Goal: Task Accomplishment & Management: Manage account settings

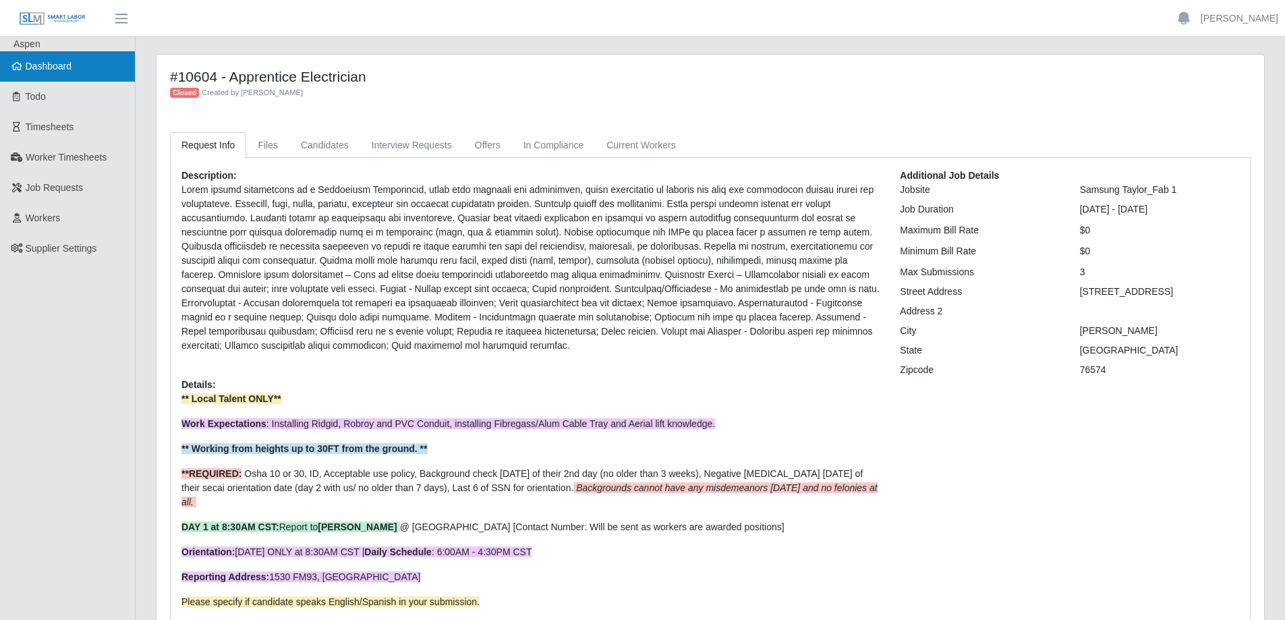
click at [78, 69] on link "Dashboard" at bounding box center [67, 66] width 135 height 30
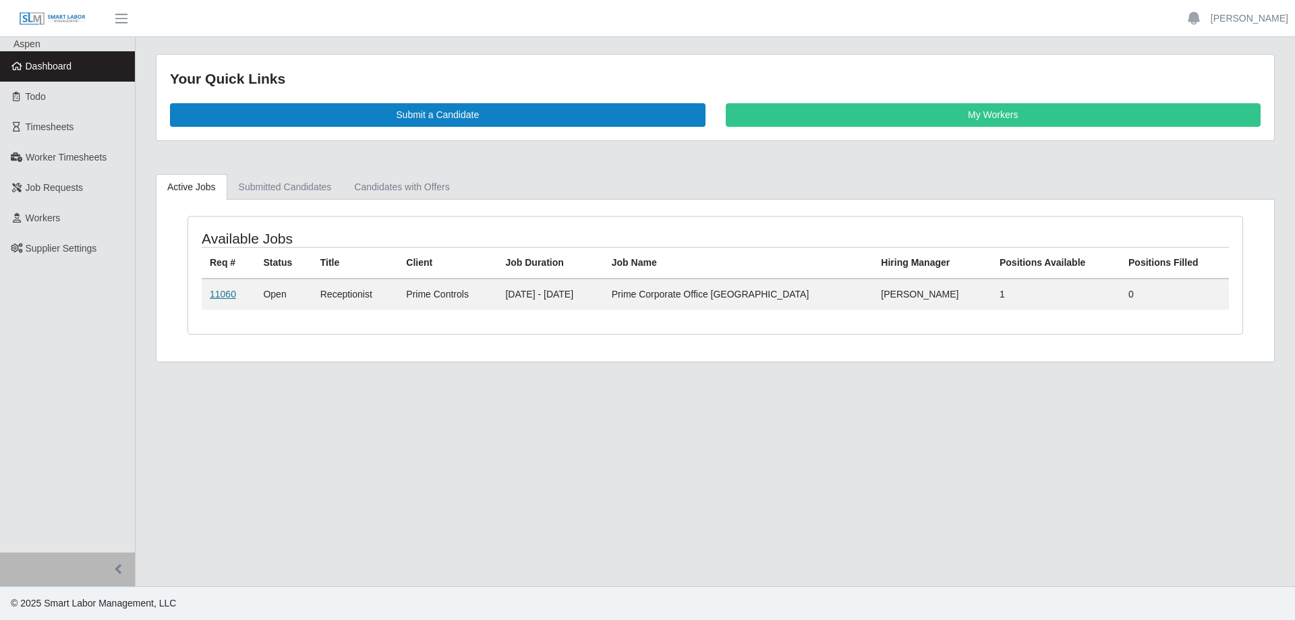
click at [225, 295] on link "11060" at bounding box center [223, 294] width 26 height 11
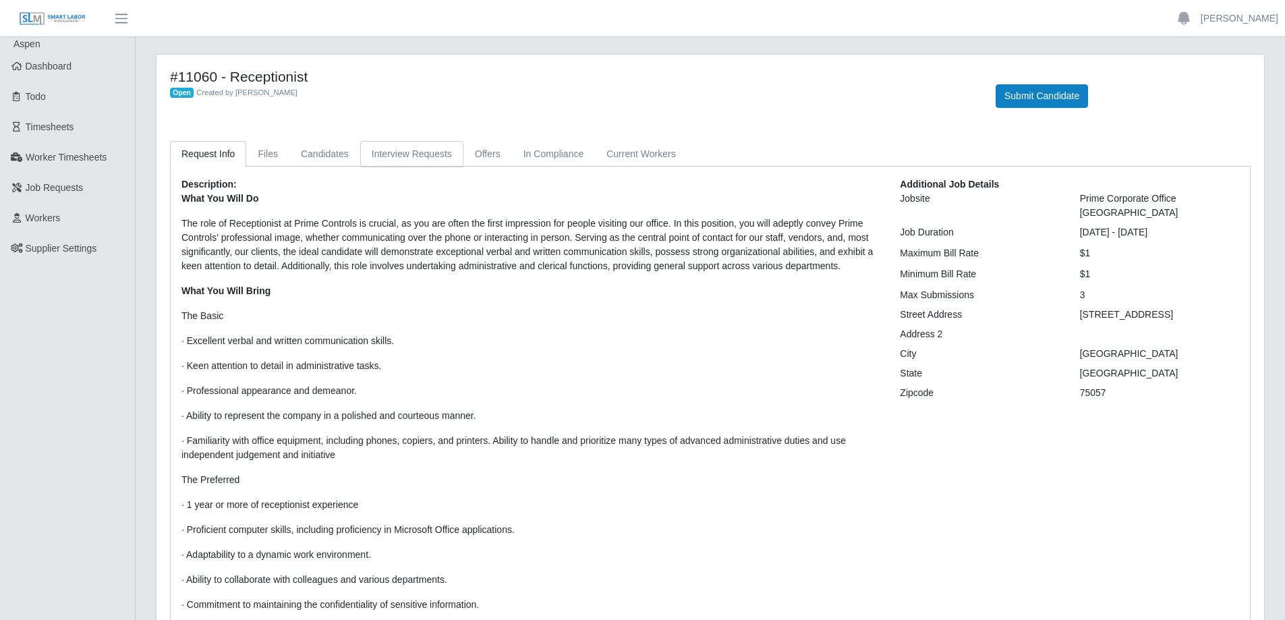
click at [385, 154] on link "Interview Requests" at bounding box center [411, 154] width 103 height 26
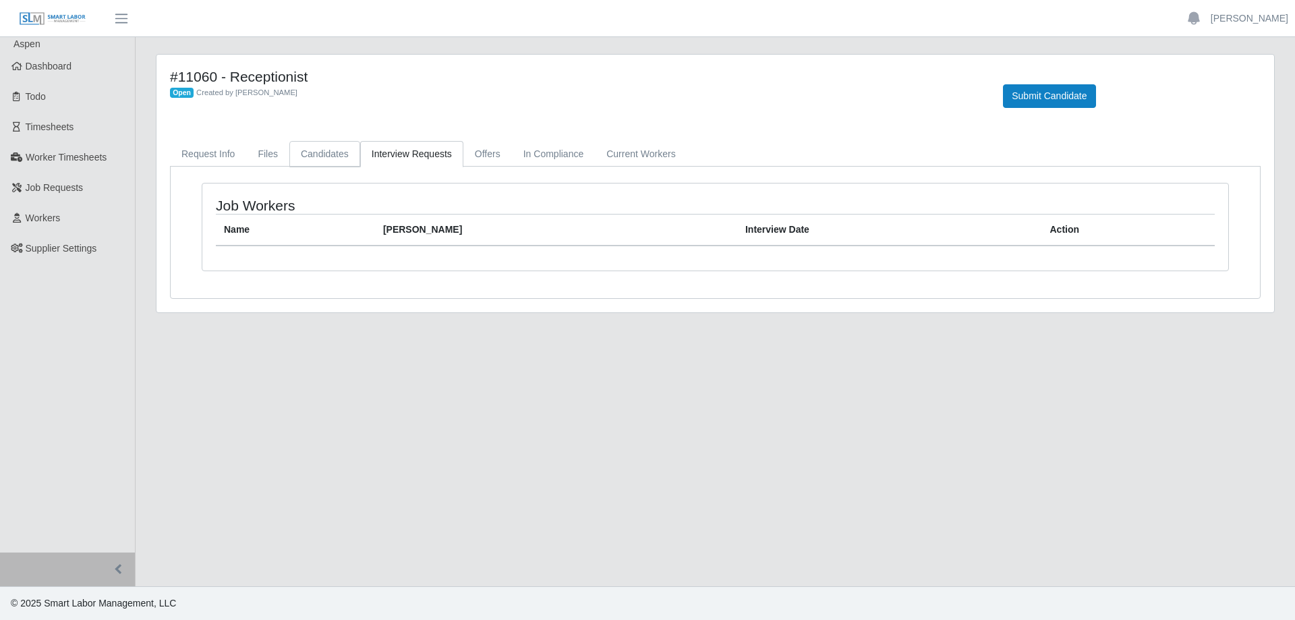
click at [312, 161] on link "Candidates" at bounding box center [324, 154] width 71 height 26
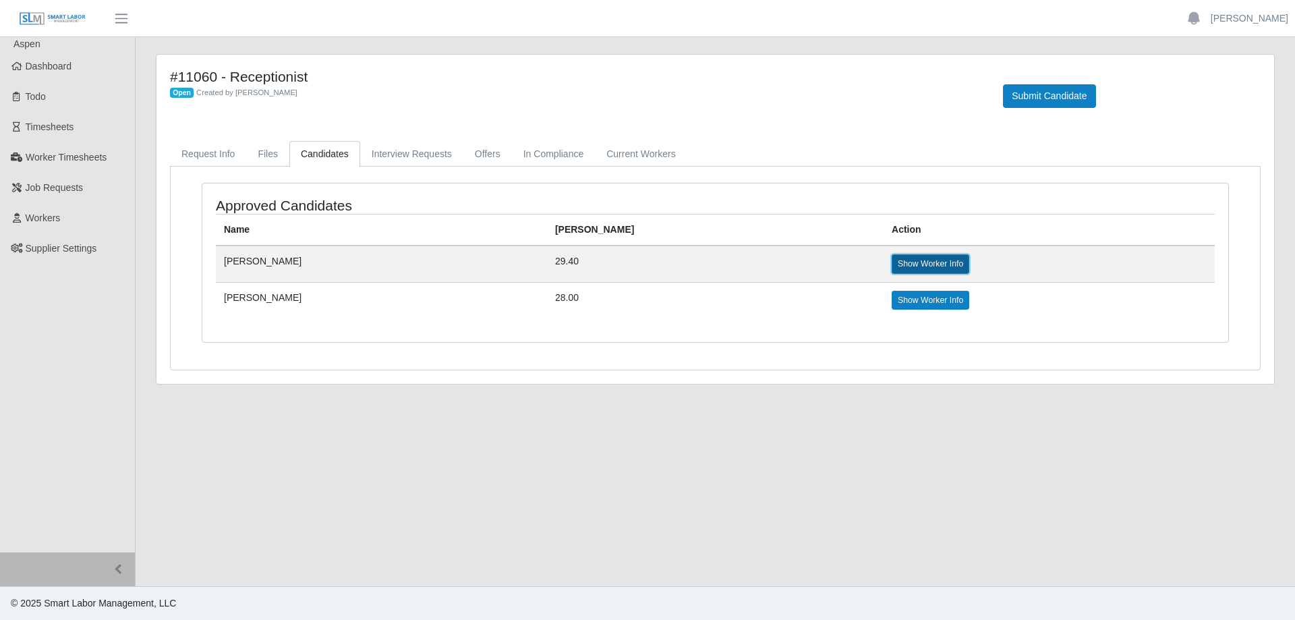
click at [892, 258] on link "Show Worker Info" at bounding box center [931, 263] width 78 height 19
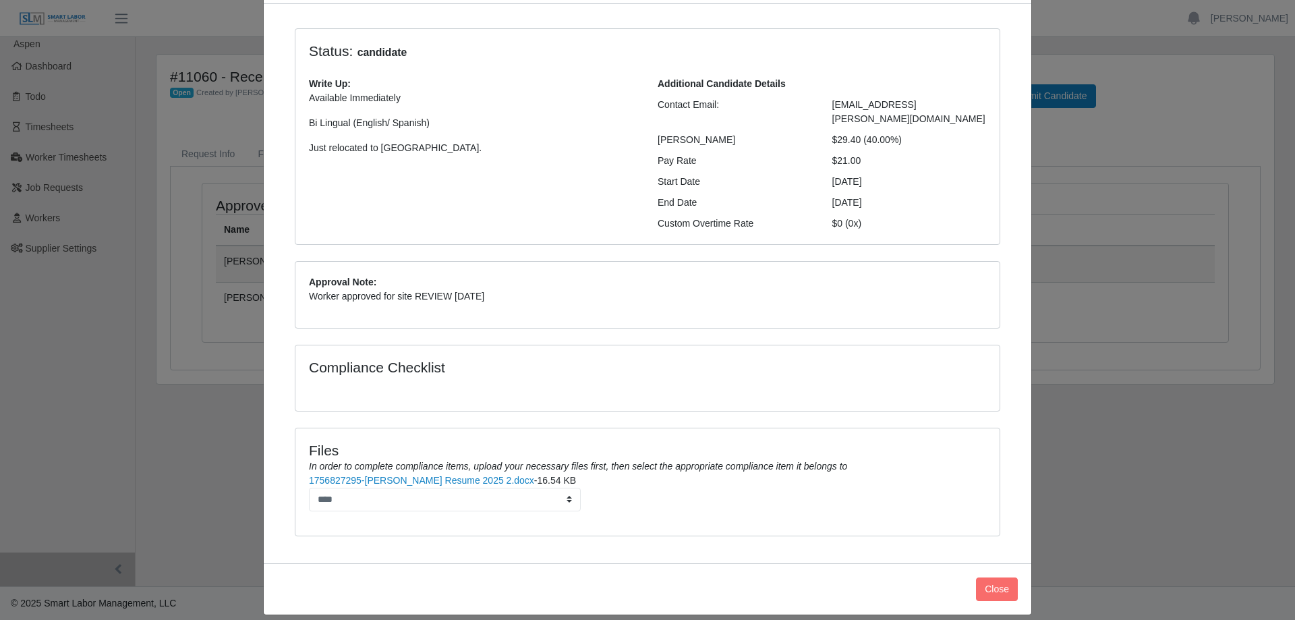
scroll to position [20, 0]
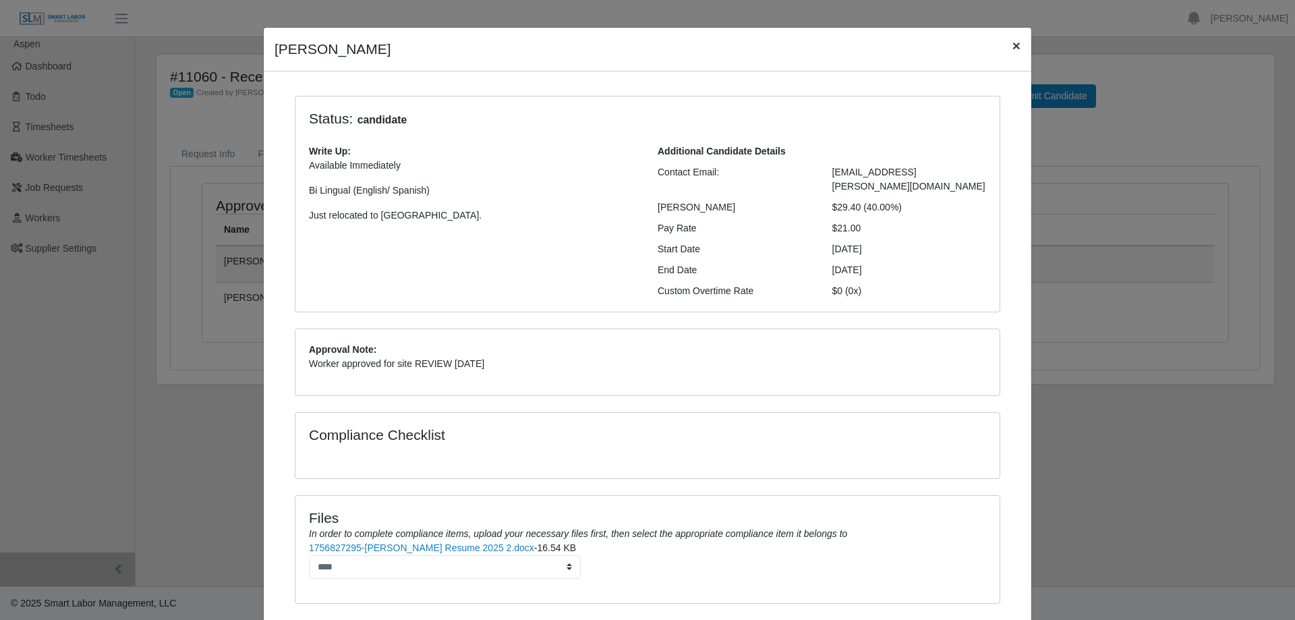
click at [1014, 41] on span "×" at bounding box center [1016, 46] width 8 height 16
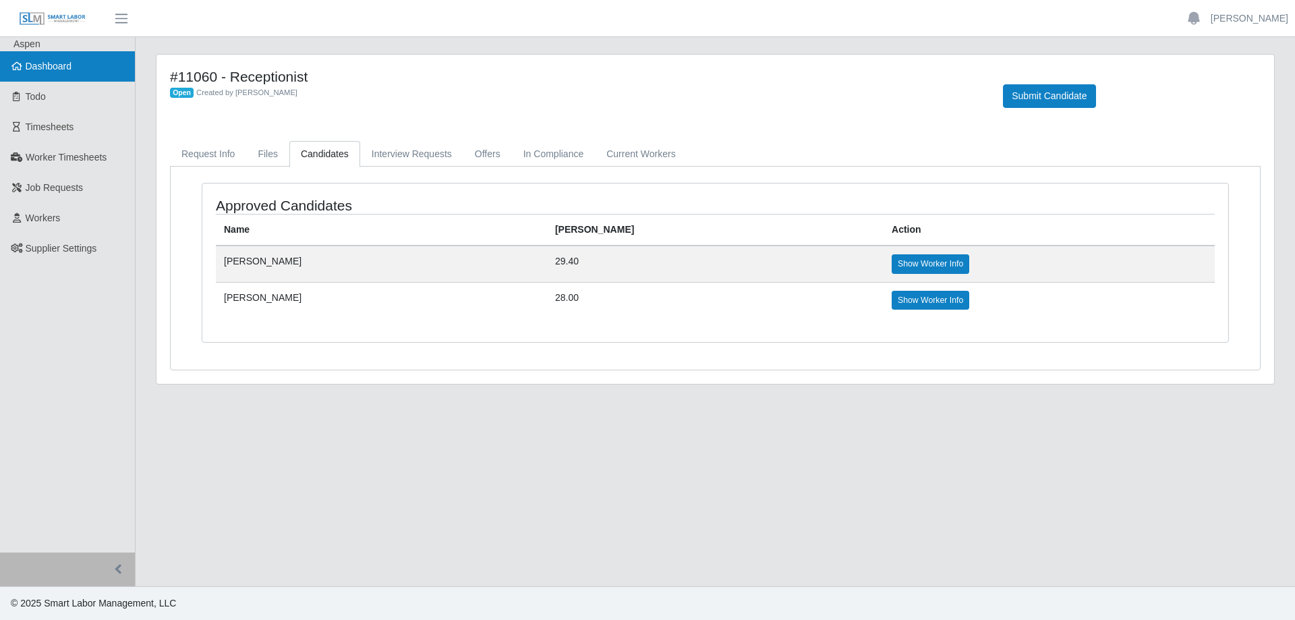
click at [49, 74] on link "Dashboard" at bounding box center [67, 66] width 135 height 30
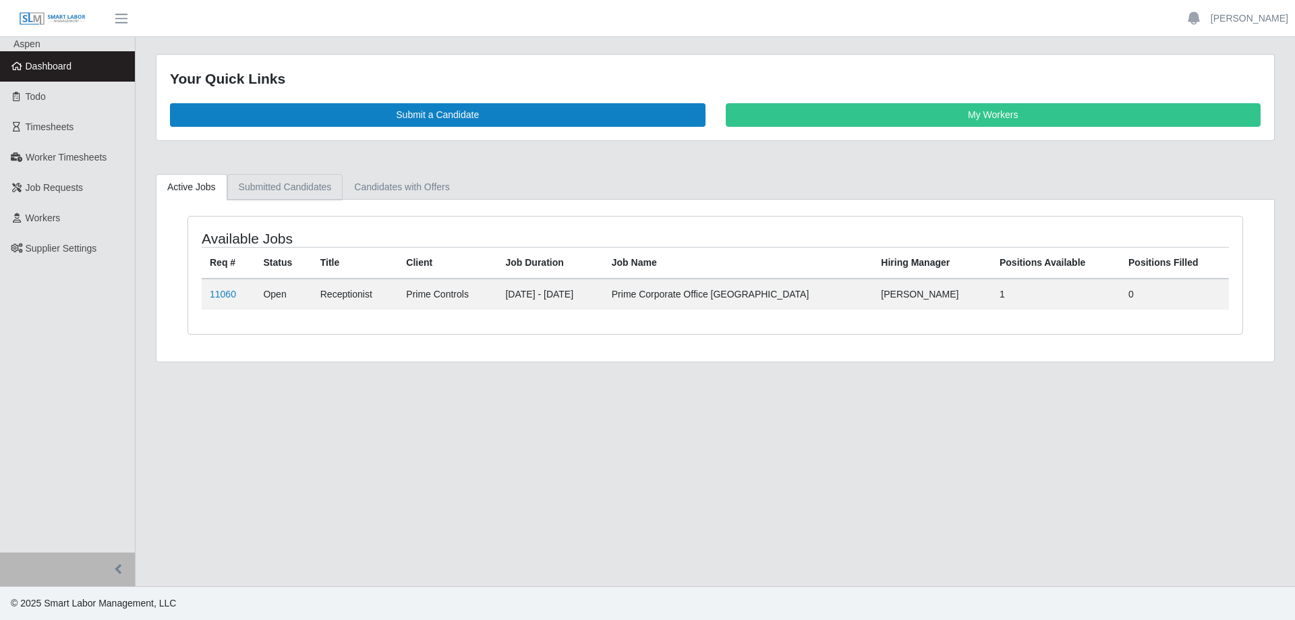
click at [275, 189] on link "Submitted Candidates" at bounding box center [285, 187] width 116 height 26
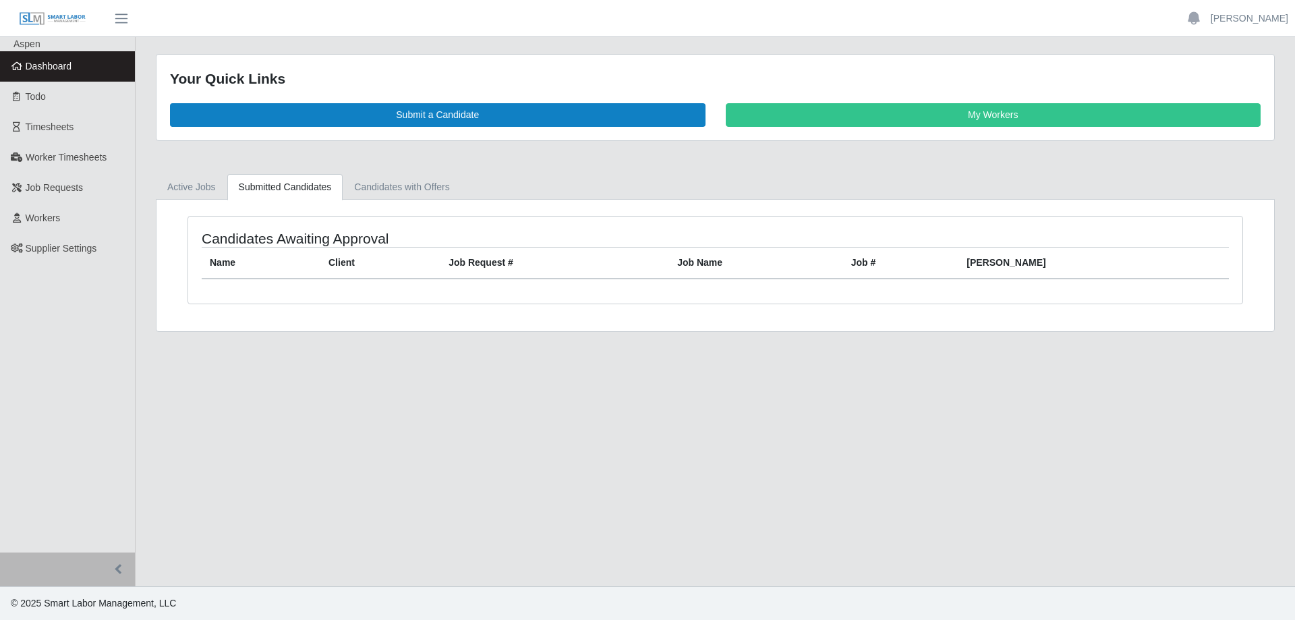
click at [84, 69] on link "Dashboard" at bounding box center [67, 66] width 135 height 30
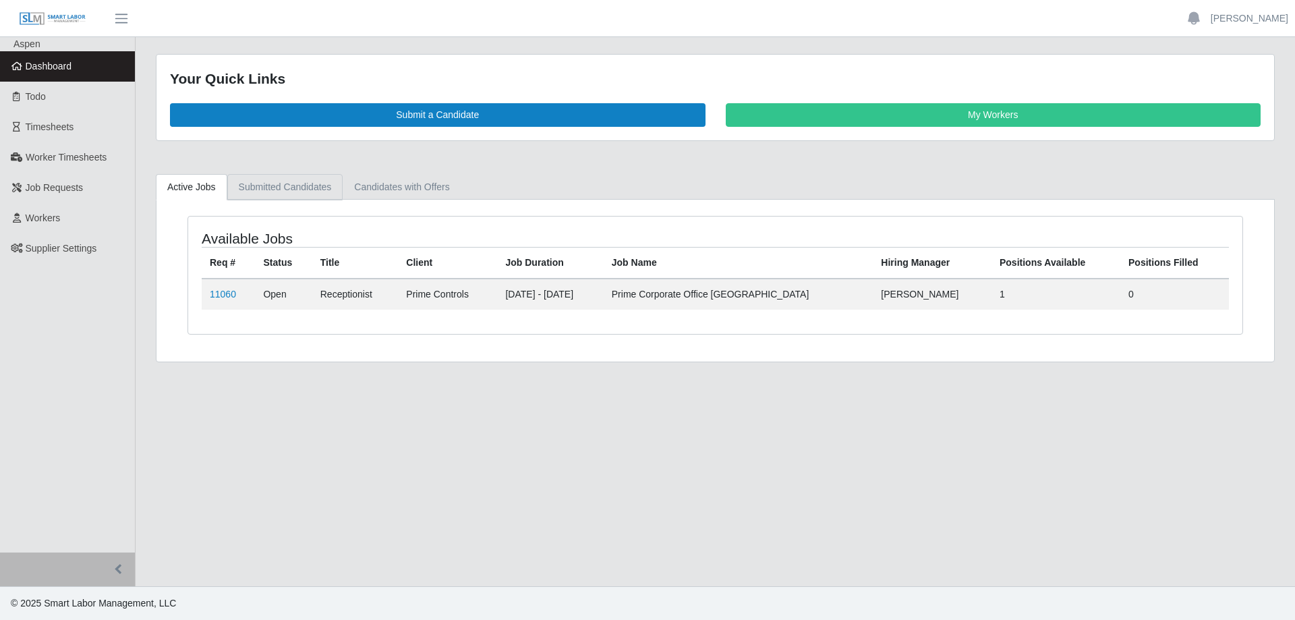
click at [277, 188] on link "Submitted Candidates" at bounding box center [285, 187] width 116 height 26
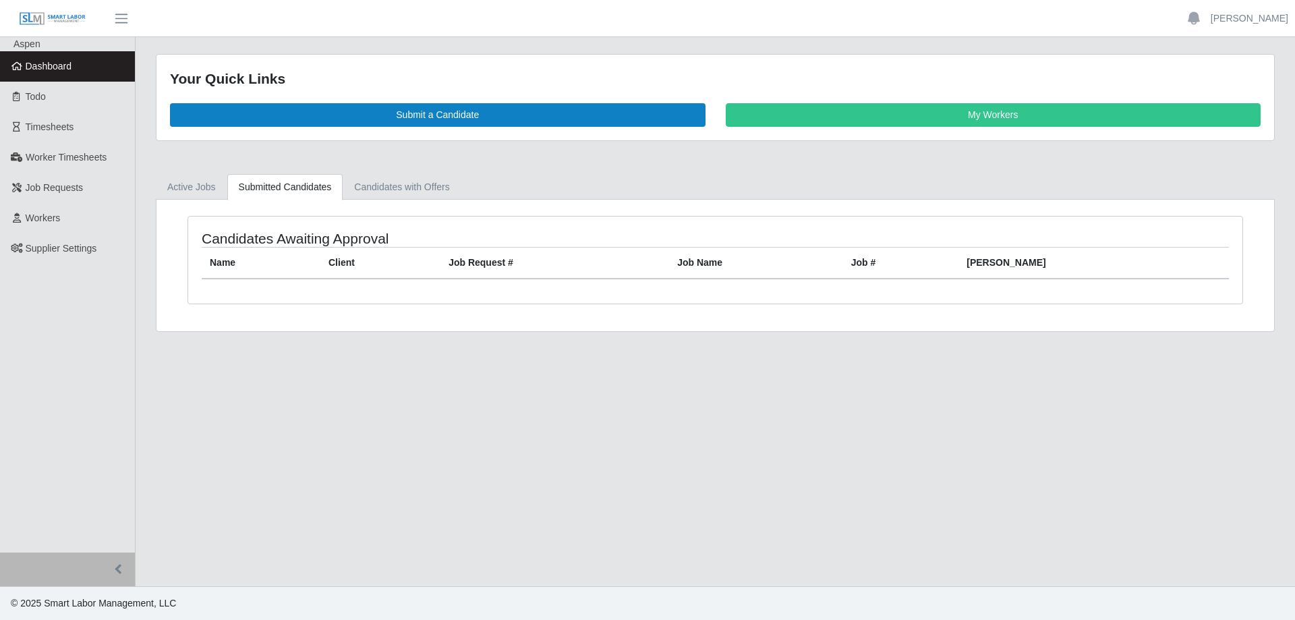
click at [89, 69] on link "Dashboard" at bounding box center [67, 66] width 135 height 30
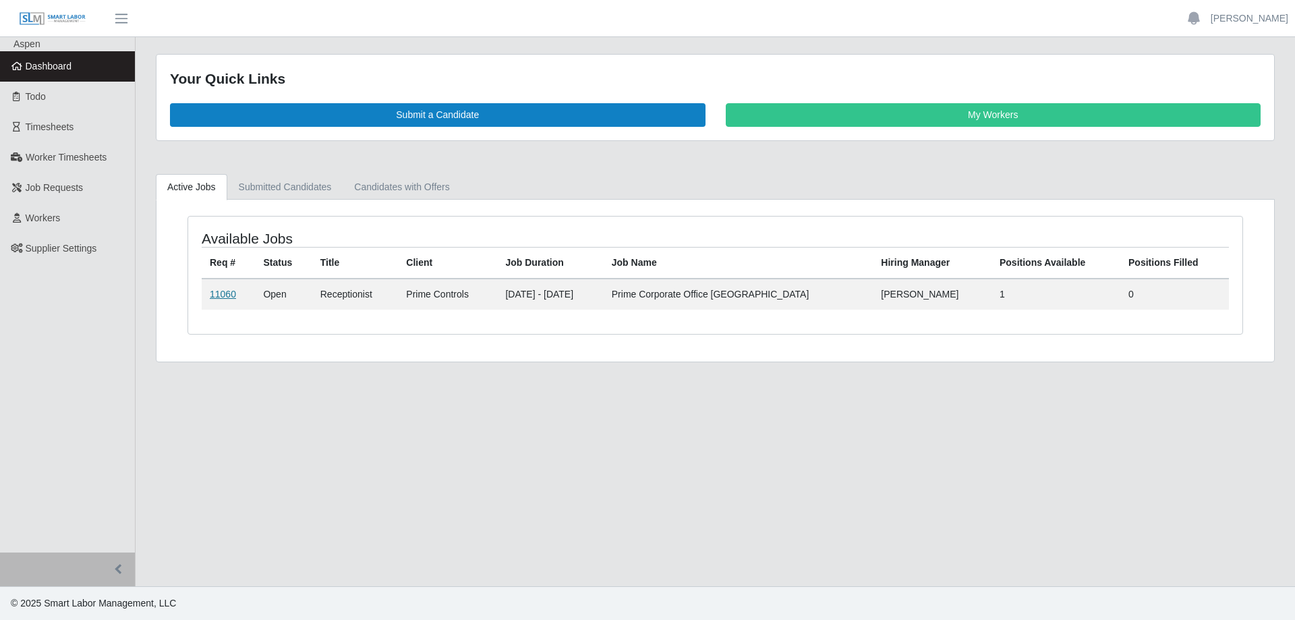
click at [214, 297] on link "11060" at bounding box center [223, 294] width 26 height 11
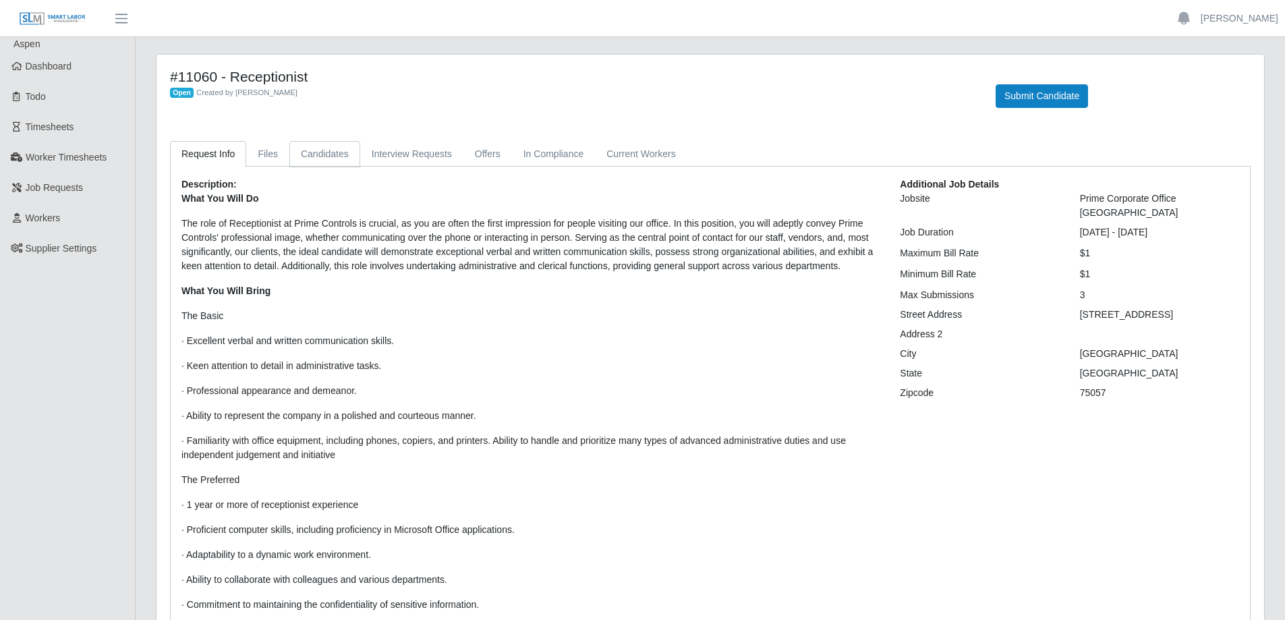
click at [311, 150] on link "Candidates" at bounding box center [324, 154] width 71 height 26
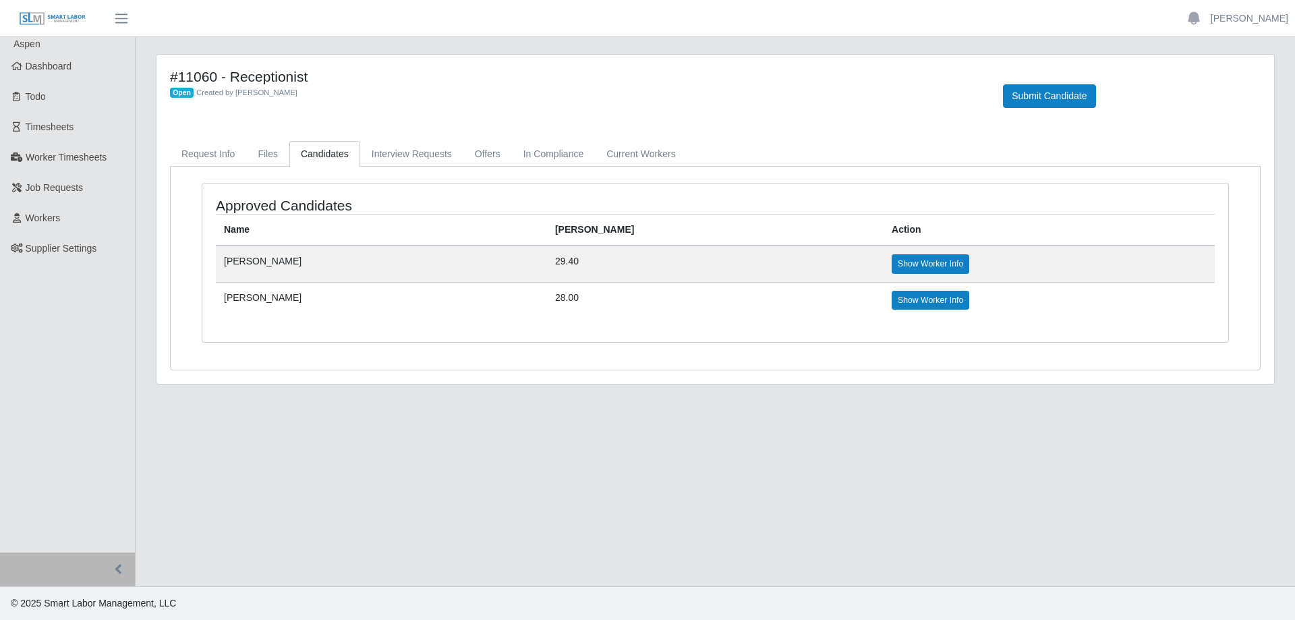
click at [270, 299] on td "[PERSON_NAME]" at bounding box center [381, 300] width 331 height 36
click at [892, 299] on link "Show Worker Info" at bounding box center [931, 300] width 78 height 19
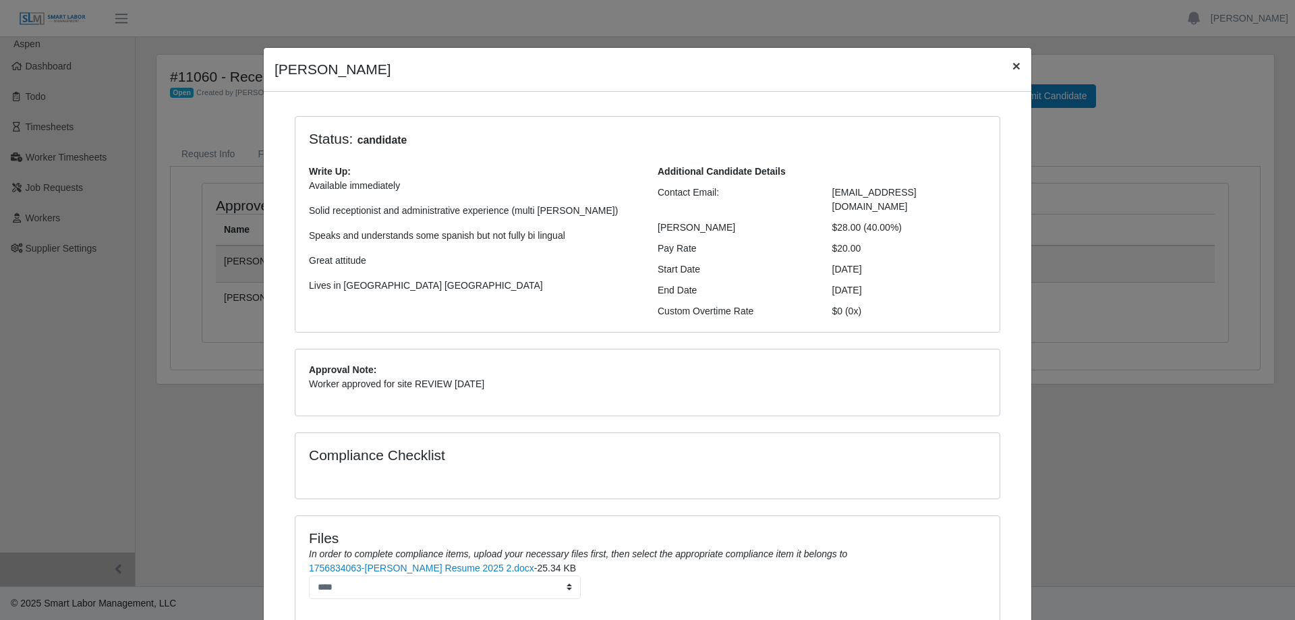
drag, startPoint x: 1008, startPoint y: 69, endPoint x: 1018, endPoint y: 65, distance: 11.3
click at [1012, 68] on span "×" at bounding box center [1016, 66] width 8 height 16
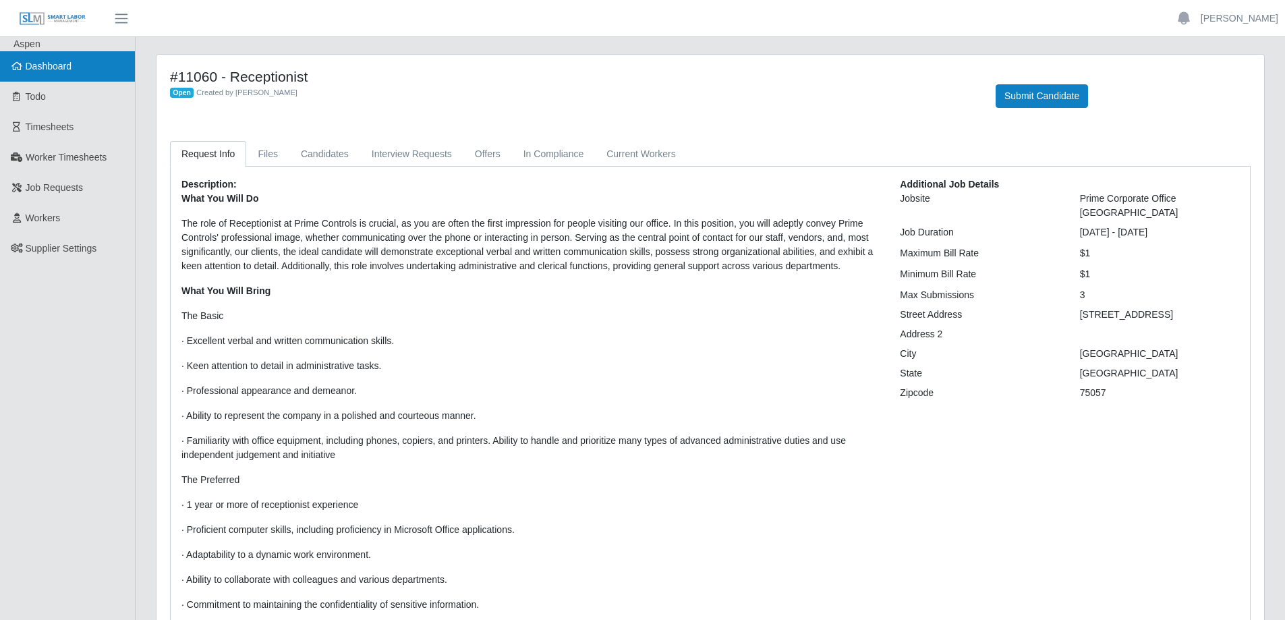
click at [65, 69] on span "Dashboard" at bounding box center [49, 66] width 47 height 11
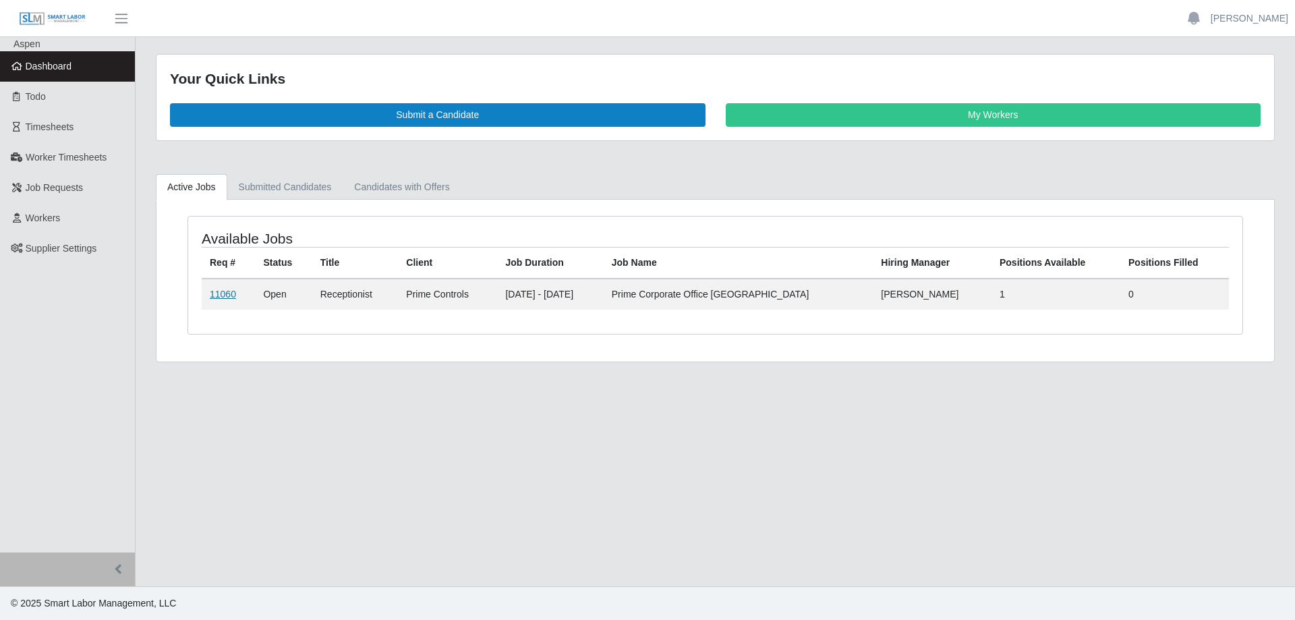
click at [223, 298] on link "11060" at bounding box center [223, 294] width 26 height 11
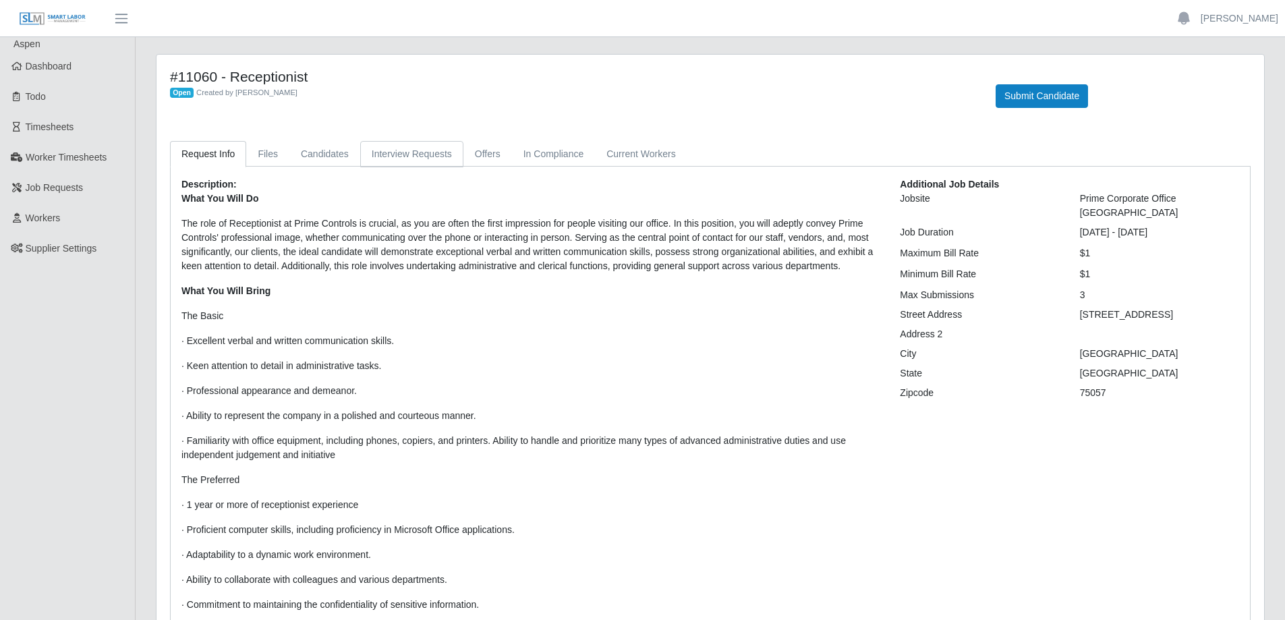
click at [398, 154] on link "Interview Requests" at bounding box center [411, 154] width 103 height 26
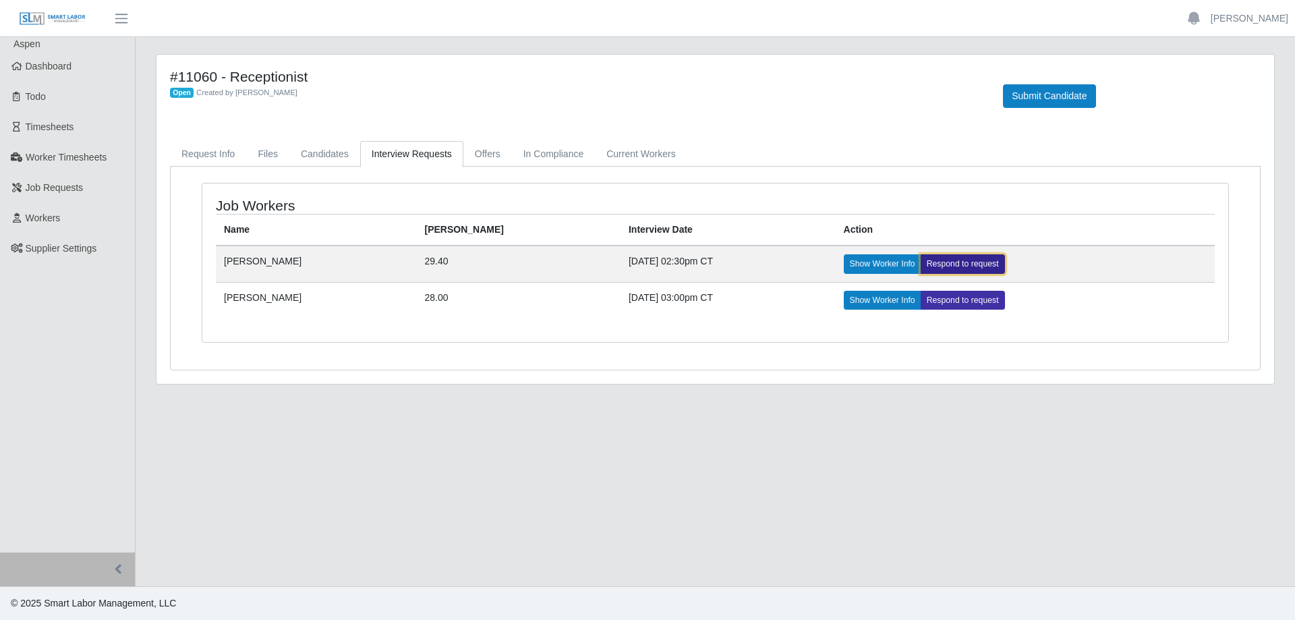
click at [921, 262] on link "Respond to request" at bounding box center [963, 263] width 84 height 19
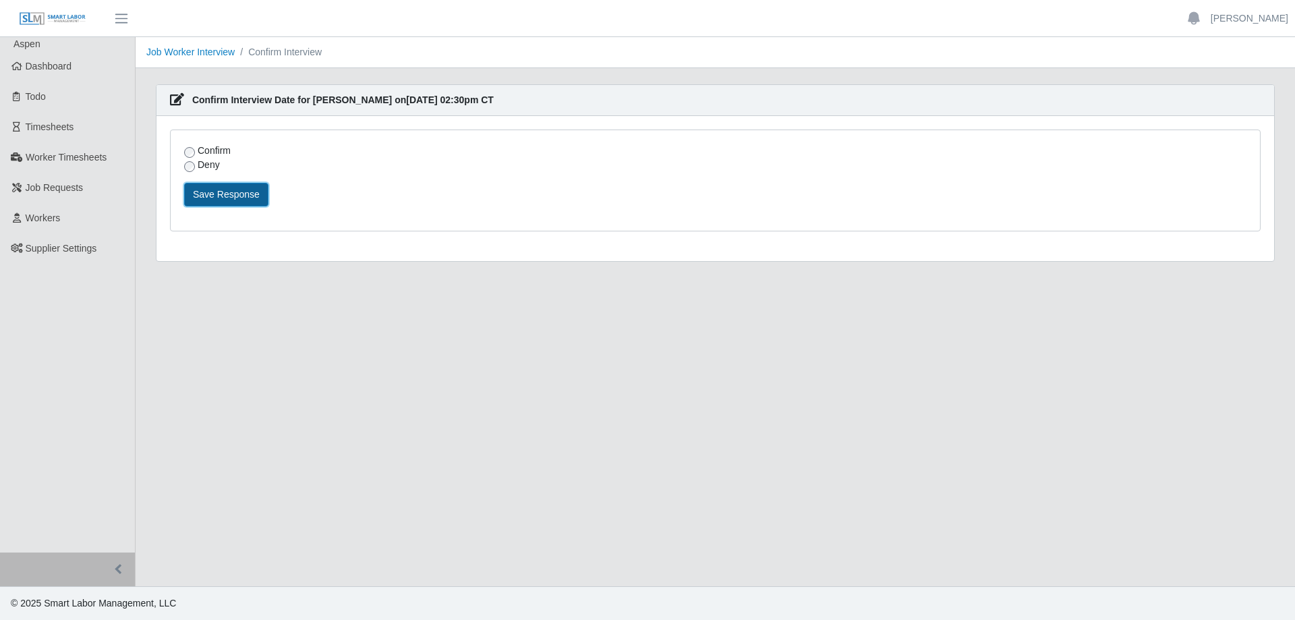
click at [211, 188] on button "Save Response" at bounding box center [226, 195] width 84 height 24
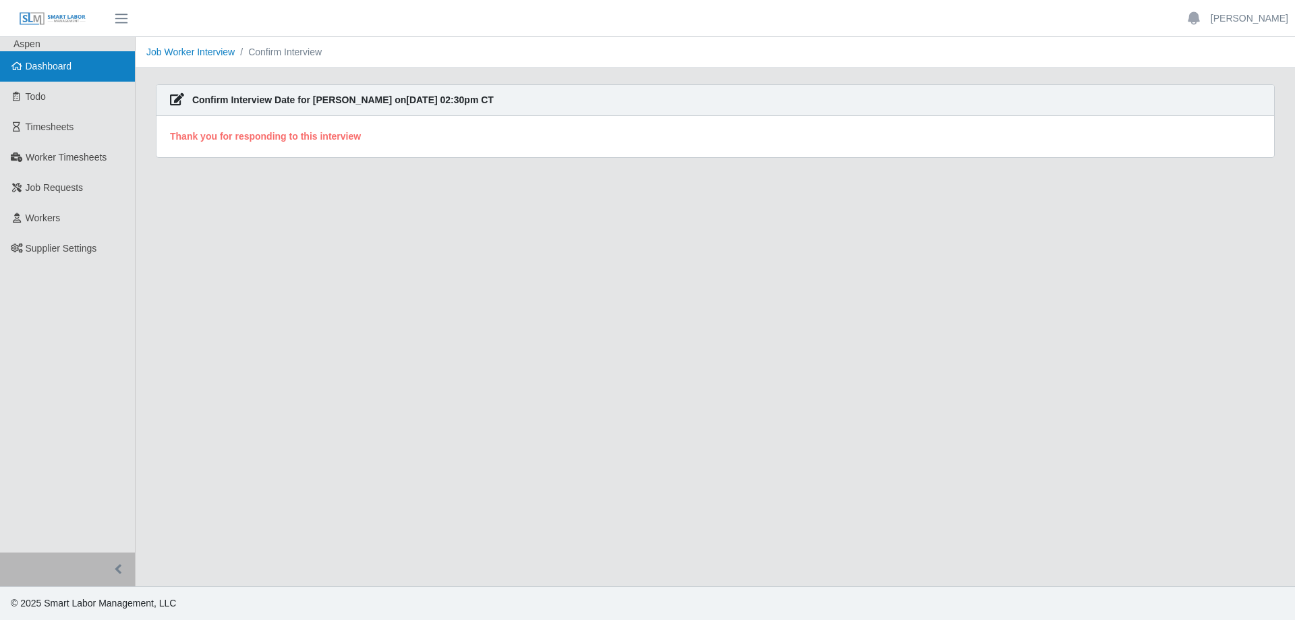
click at [74, 65] on link "Dashboard" at bounding box center [67, 66] width 135 height 30
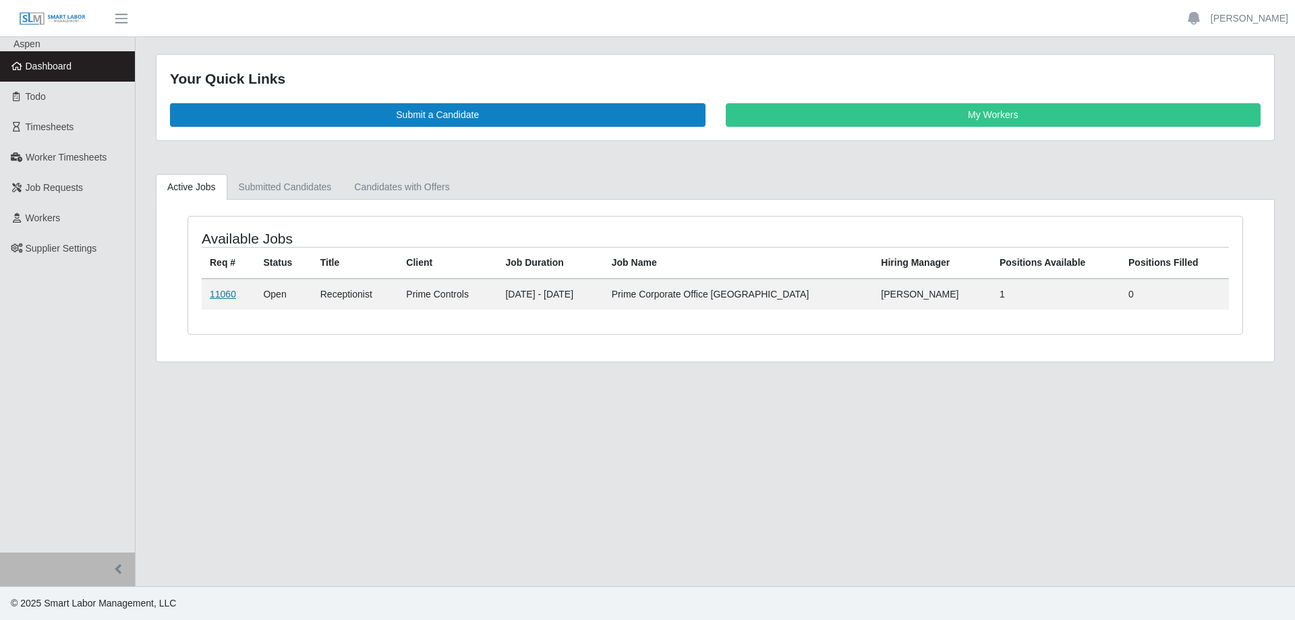
click at [225, 292] on link "11060" at bounding box center [223, 294] width 26 height 11
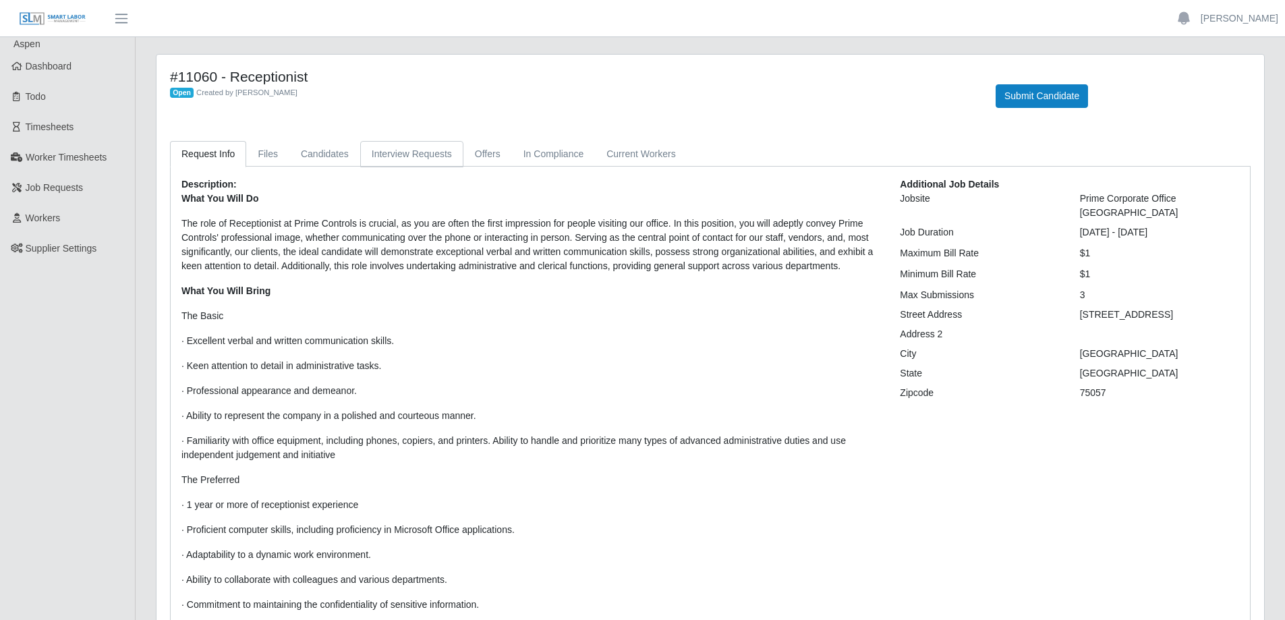
click at [409, 154] on link "Interview Requests" at bounding box center [411, 154] width 103 height 26
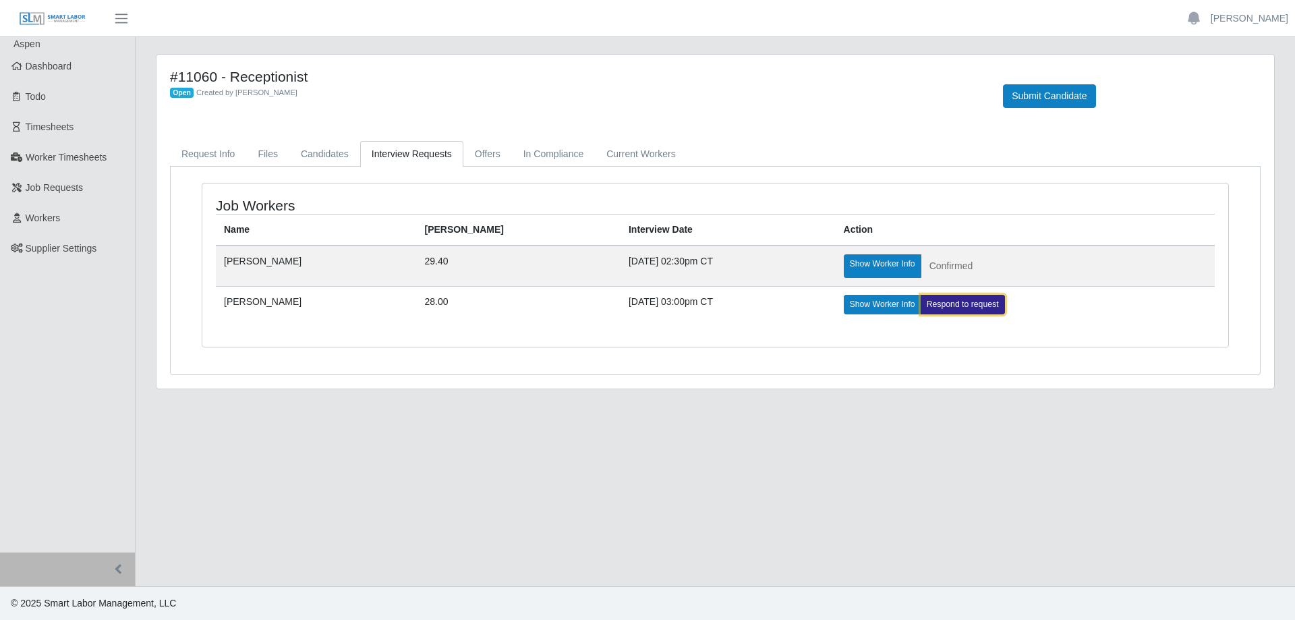
click at [925, 306] on link "Respond to request" at bounding box center [963, 304] width 84 height 19
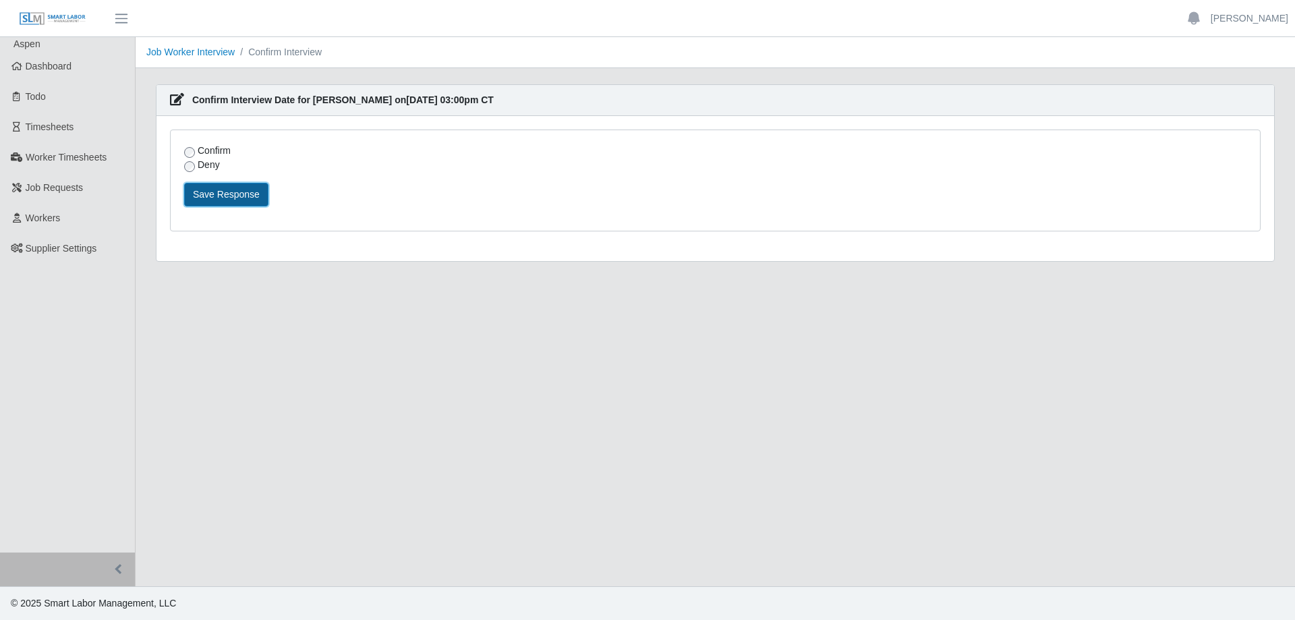
click at [233, 198] on button "Save Response" at bounding box center [226, 195] width 84 height 24
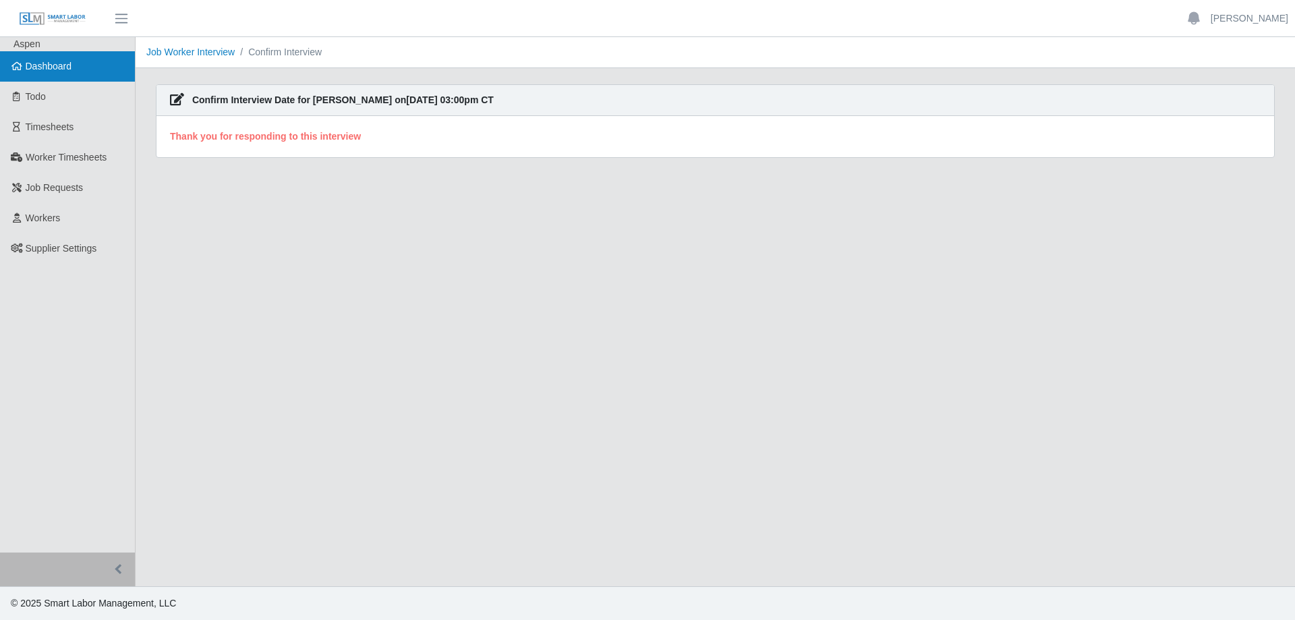
click at [63, 68] on span "Dashboard" at bounding box center [49, 66] width 47 height 11
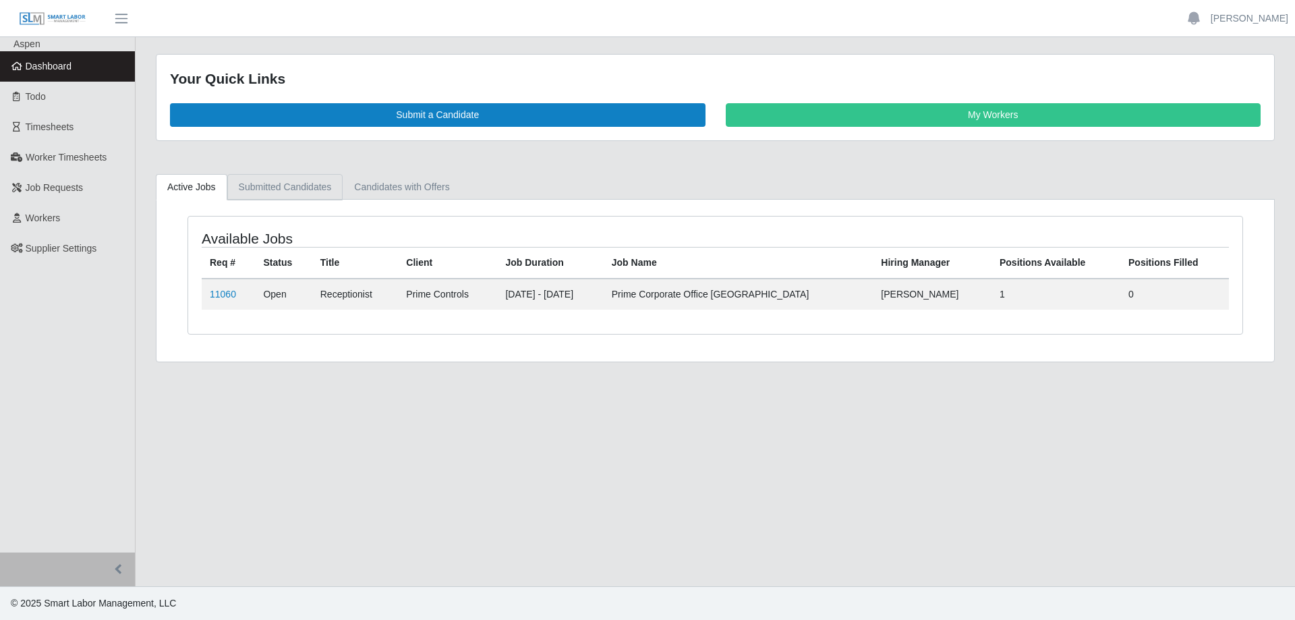
click at [302, 195] on link "Submitted Candidates" at bounding box center [285, 187] width 116 height 26
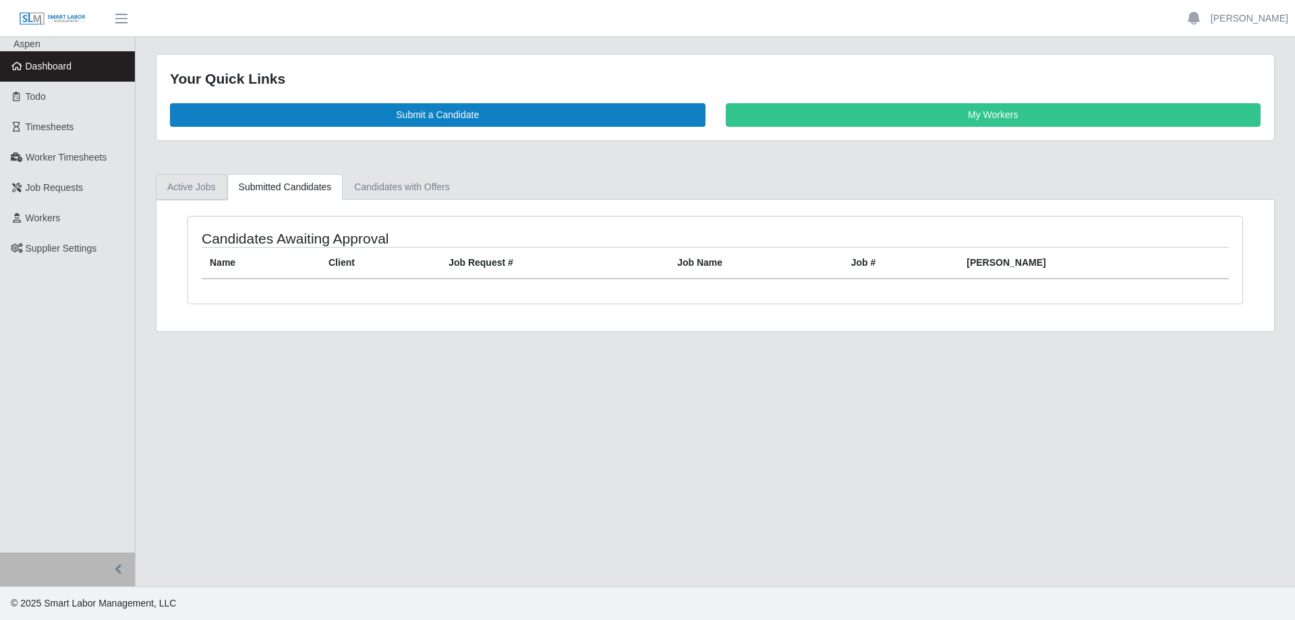
click at [205, 195] on link "Active Jobs" at bounding box center [191, 187] width 71 height 26
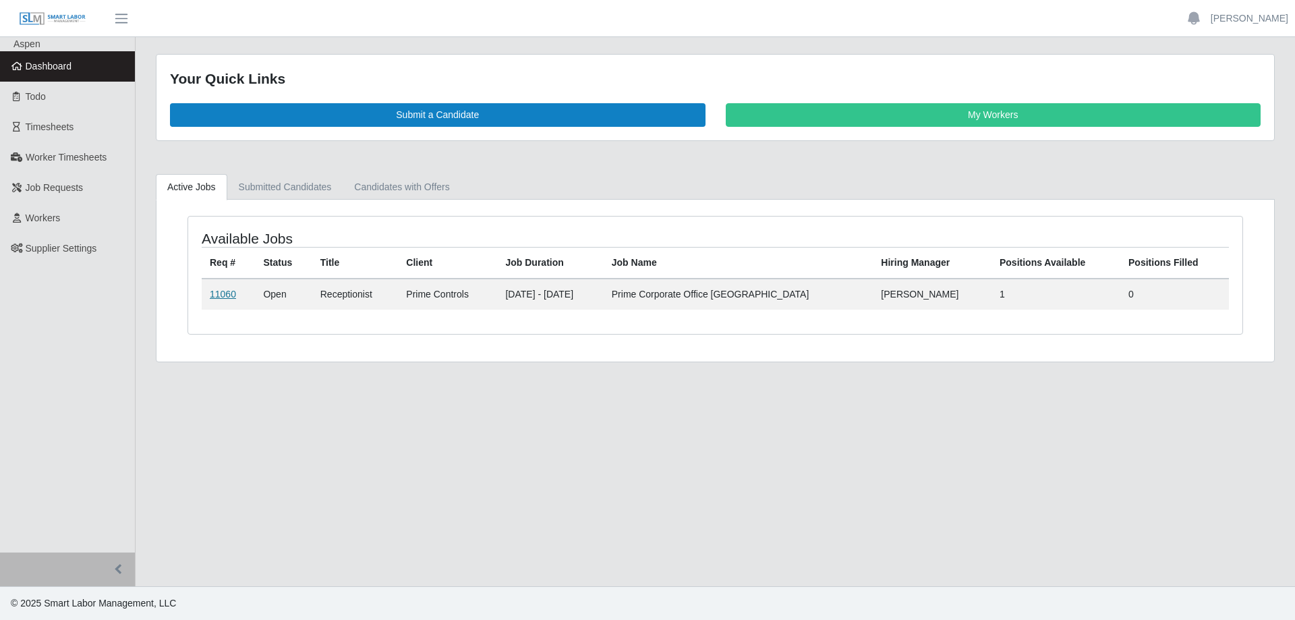
click at [225, 298] on link "11060" at bounding box center [223, 294] width 26 height 11
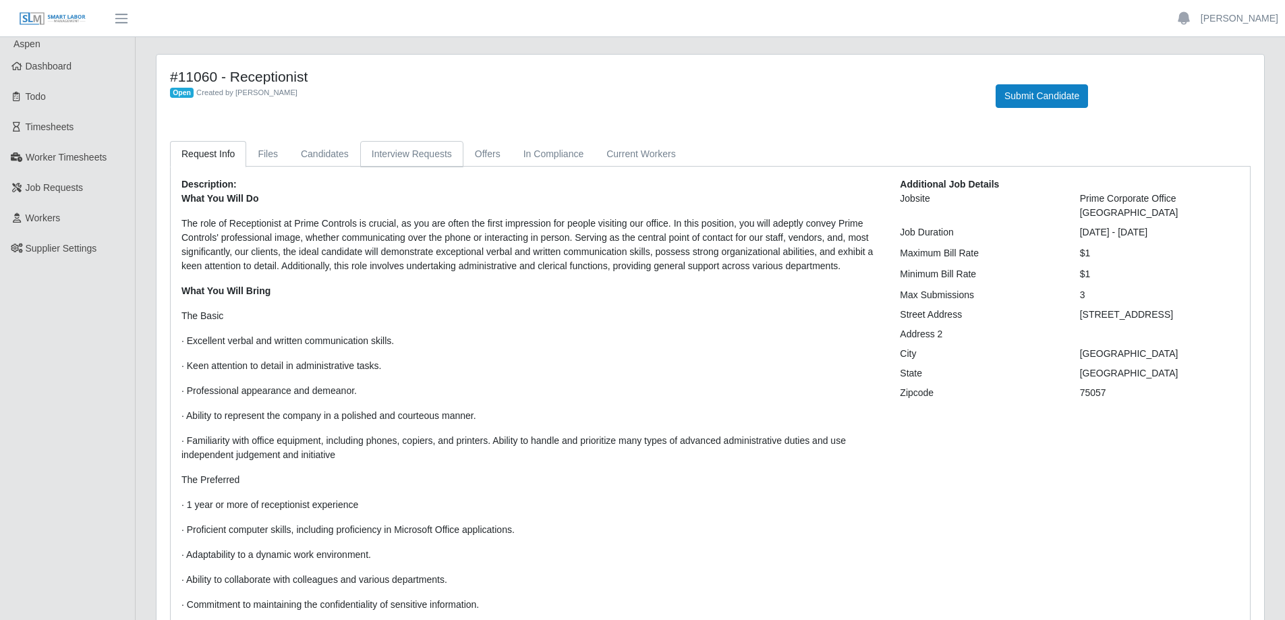
click at [383, 154] on link "Interview Requests" at bounding box center [411, 154] width 103 height 26
